Goal: Register for event/course

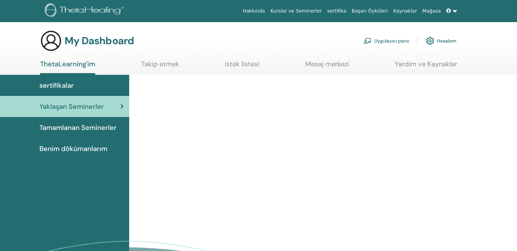
click at [316, 11] on link "Kurslar ve Seminerler" at bounding box center [295, 11] width 57 height 13
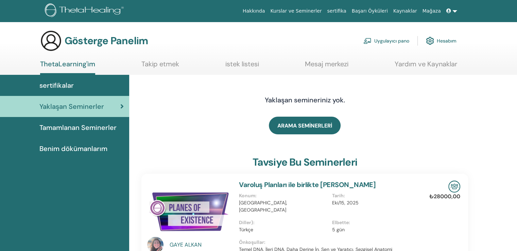
click at [94, 127] on font "Tamamlanan Seminerler" at bounding box center [77, 127] width 77 height 9
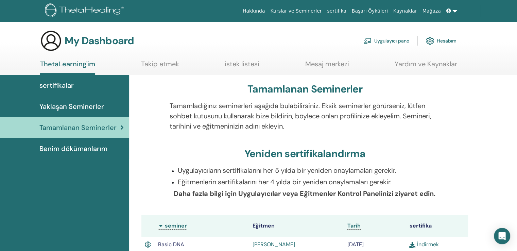
click at [59, 84] on span "sertifikalar" at bounding box center [56, 85] width 34 height 10
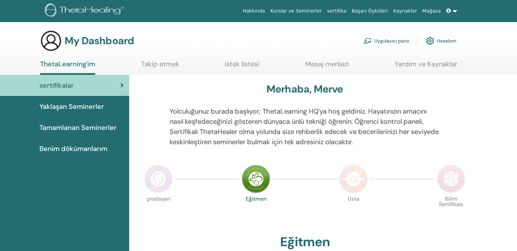
click at [303, 11] on link "Kurslar ve Seminerler" at bounding box center [295, 11] width 57 height 13
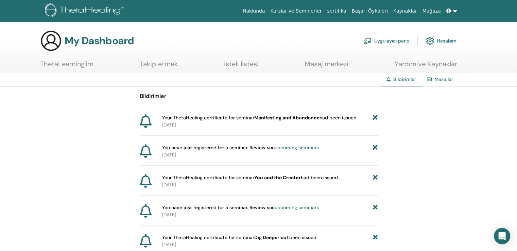
click at [268, 12] on link "Hakkında" at bounding box center [254, 11] width 28 height 13
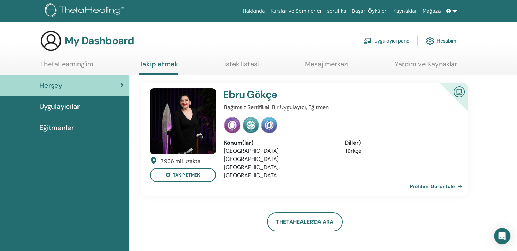
click at [435, 179] on link "Profilimi Görüntüle" at bounding box center [437, 186] width 55 height 14
click at [180, 177] on button "takip etmek" at bounding box center [183, 175] width 66 height 14
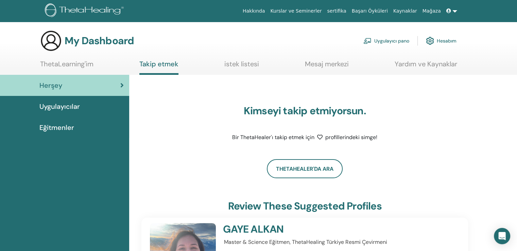
click at [79, 68] on link "ThetaLearning'im" at bounding box center [66, 66] width 53 height 13
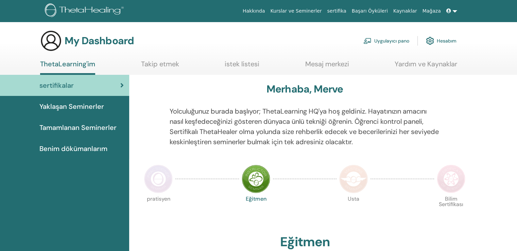
click at [84, 107] on span "Yaklaşan Seminerler" at bounding box center [71, 106] width 65 height 10
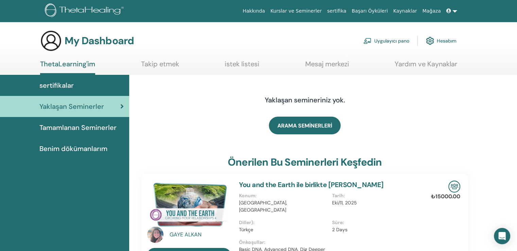
click at [349, 8] on link "sertifika" at bounding box center [336, 11] width 24 height 13
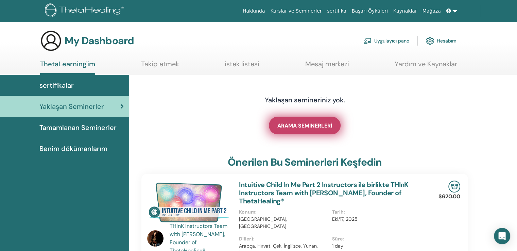
click at [303, 128] on span "ARAMA SEMİNERLERİ" at bounding box center [304, 125] width 55 height 7
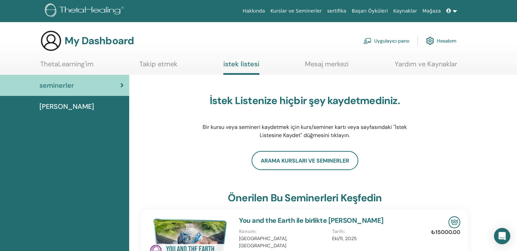
click at [46, 106] on span "Dersler" at bounding box center [66, 106] width 55 height 10
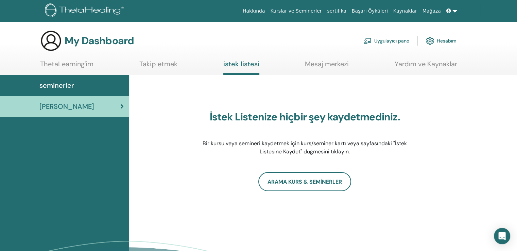
click at [43, 89] on span "seminerler" at bounding box center [56, 85] width 35 height 10
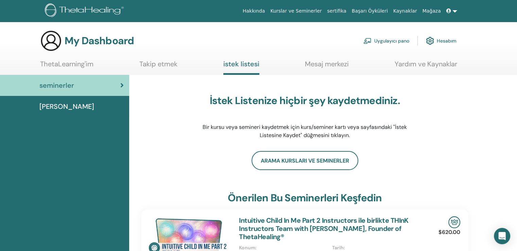
click at [64, 66] on link "ThetaLearning'im" at bounding box center [66, 66] width 53 height 13
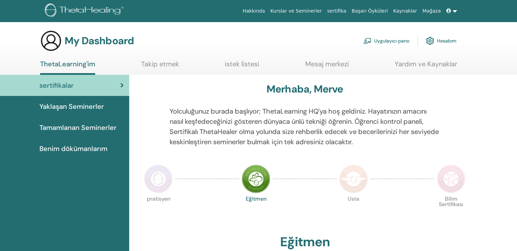
click at [260, 173] on img at bounding box center [256, 178] width 29 height 29
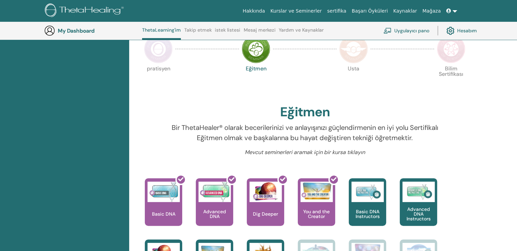
scroll to position [154, 0]
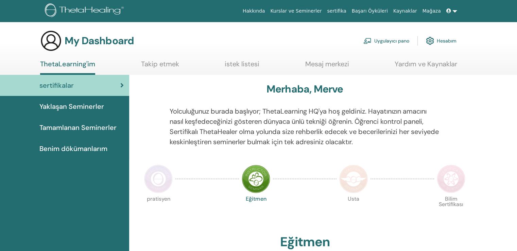
click at [155, 180] on img at bounding box center [158, 178] width 29 height 29
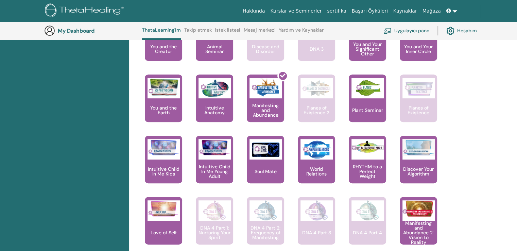
scroll to position [425, 0]
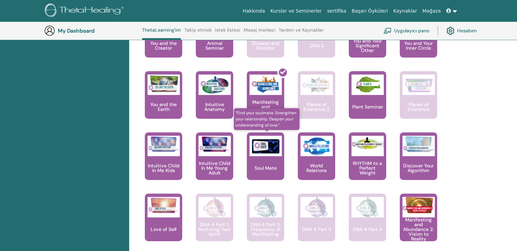
click at [262, 160] on div "Soul Mate" at bounding box center [265, 156] width 37 height 48
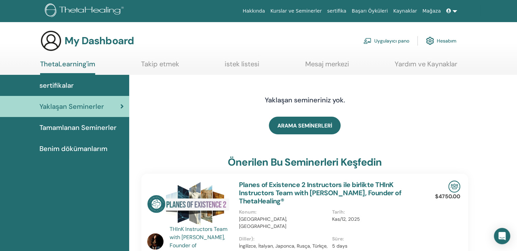
click at [57, 85] on span "sertifikalar" at bounding box center [56, 85] width 34 height 10
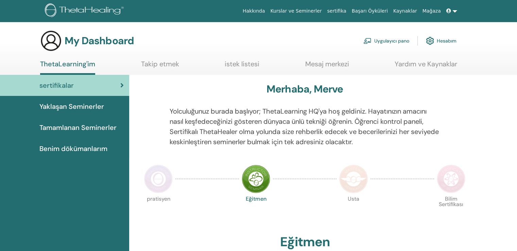
click at [68, 124] on span "Tamamlanan Seminerler" at bounding box center [77, 127] width 77 height 10
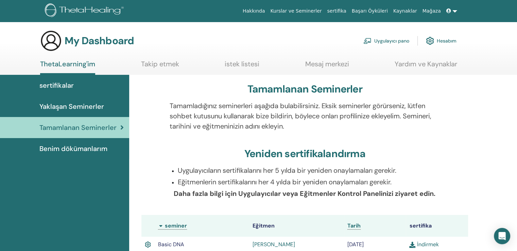
click at [443, 42] on link "Hesabım" at bounding box center [441, 40] width 31 height 15
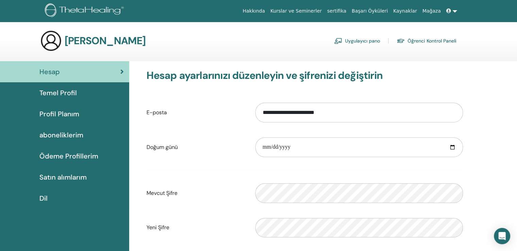
click at [60, 97] on span "Temel Profil" at bounding box center [57, 93] width 37 height 10
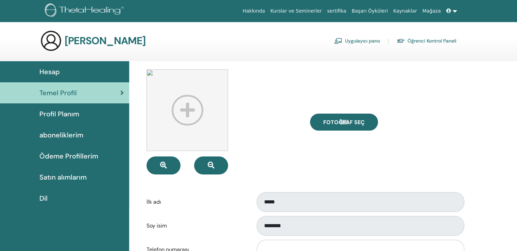
click at [54, 116] on span "Profil Planım" at bounding box center [59, 114] width 40 height 10
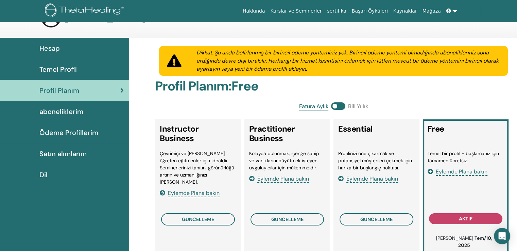
scroll to position [34, 0]
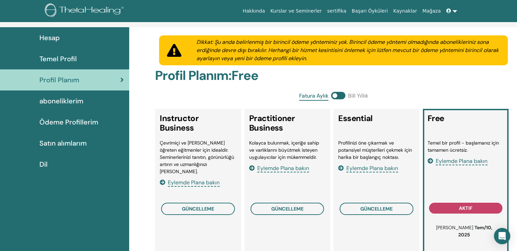
click at [55, 107] on link "aboneliklerim" at bounding box center [64, 100] width 129 height 21
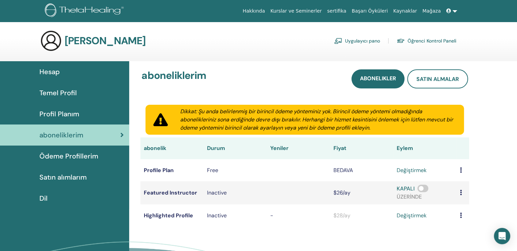
click at [59, 157] on span "Ödeme Profillerim" at bounding box center [68, 156] width 59 height 10
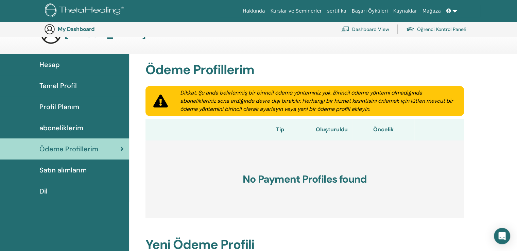
scroll to position [83, 0]
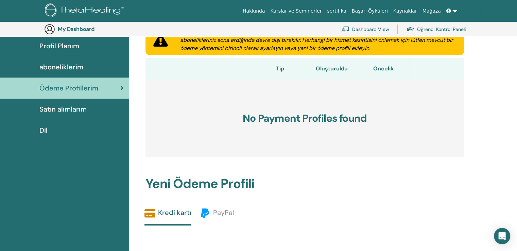
click at [58, 108] on span "Satın alımlarım" at bounding box center [62, 109] width 47 height 10
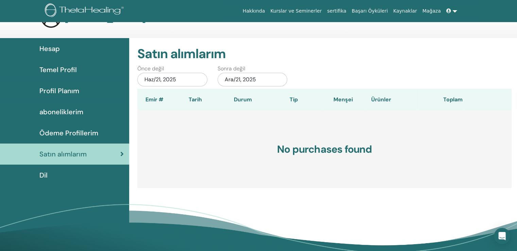
scroll to position [34, 0]
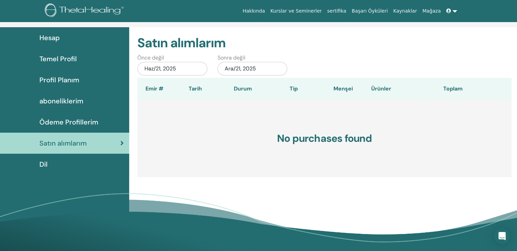
click at [60, 169] on link "Dil" at bounding box center [64, 164] width 129 height 21
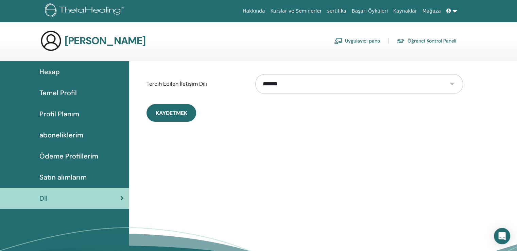
click at [54, 75] on span "Hesap" at bounding box center [49, 72] width 20 height 10
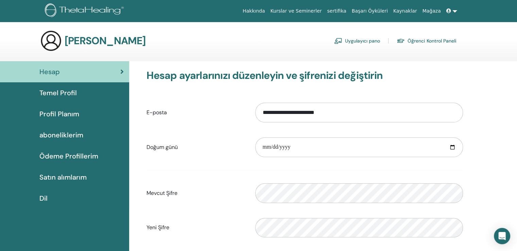
click at [268, 8] on link "Hakkında" at bounding box center [254, 11] width 28 height 13
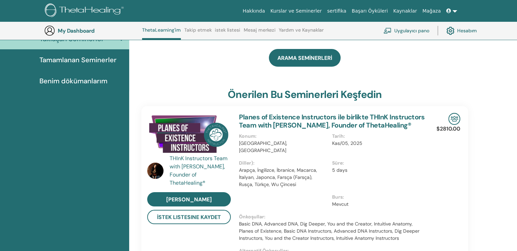
scroll to position [86, 0]
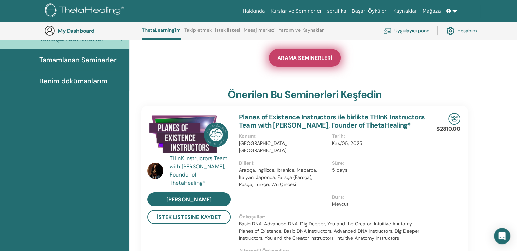
click at [303, 60] on span "ARAMA SEMİNERLERİ" at bounding box center [304, 57] width 55 height 7
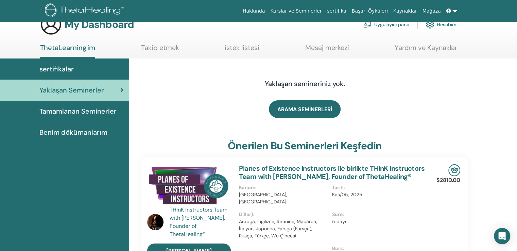
scroll to position [0, 0]
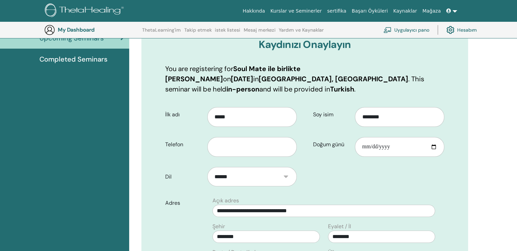
scroll to position [84, 0]
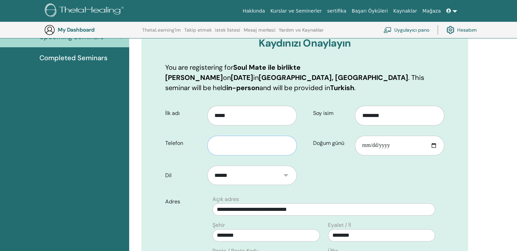
click at [240, 139] on input "text" at bounding box center [251, 146] width 89 height 20
type input "**********"
click at [371, 136] on input "Doğum günü" at bounding box center [399, 146] width 89 height 20
click at [364, 136] on input "Doğum günü" at bounding box center [399, 146] width 89 height 20
type input "**********"
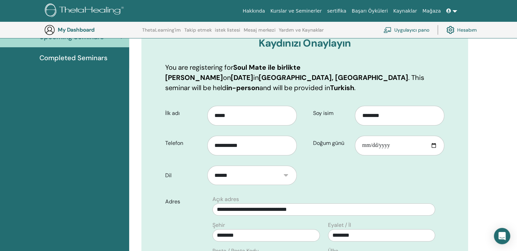
click at [366, 152] on form "**********" at bounding box center [304, 248] width 289 height 295
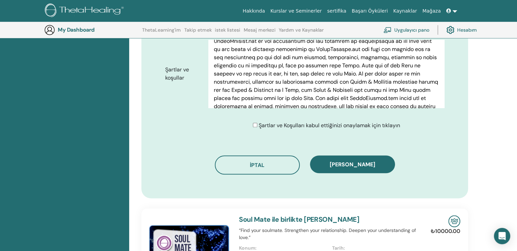
scroll to position [424, 0]
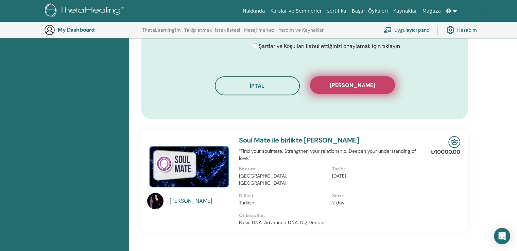
click at [351, 82] on span "Kaydı onayla" at bounding box center [353, 85] width 46 height 7
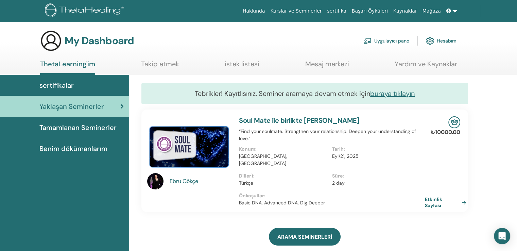
scroll to position [34, 0]
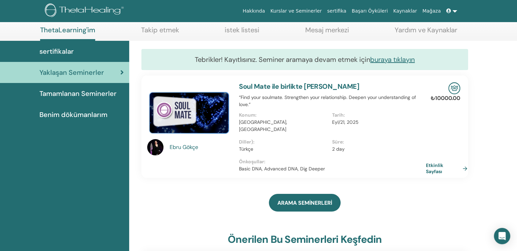
click at [457, 163] on link "Etkinlik Sayfası" at bounding box center [448, 168] width 44 height 12
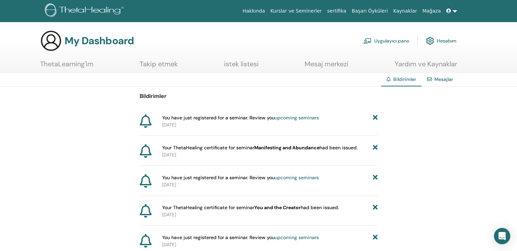
click at [292, 117] on link "upcoming seminars" at bounding box center [297, 118] width 44 height 6
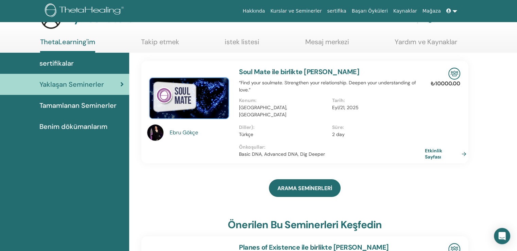
scroll to position [34, 0]
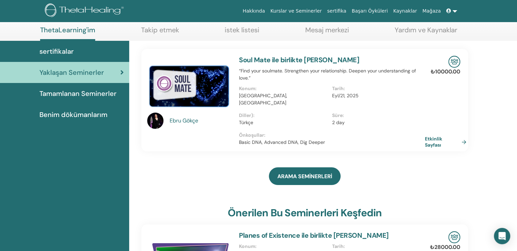
click at [68, 93] on span "Tamamlanan Seminerler" at bounding box center [77, 93] width 77 height 10
